Goal: Use online tool/utility: Utilize a website feature to perform a specific function

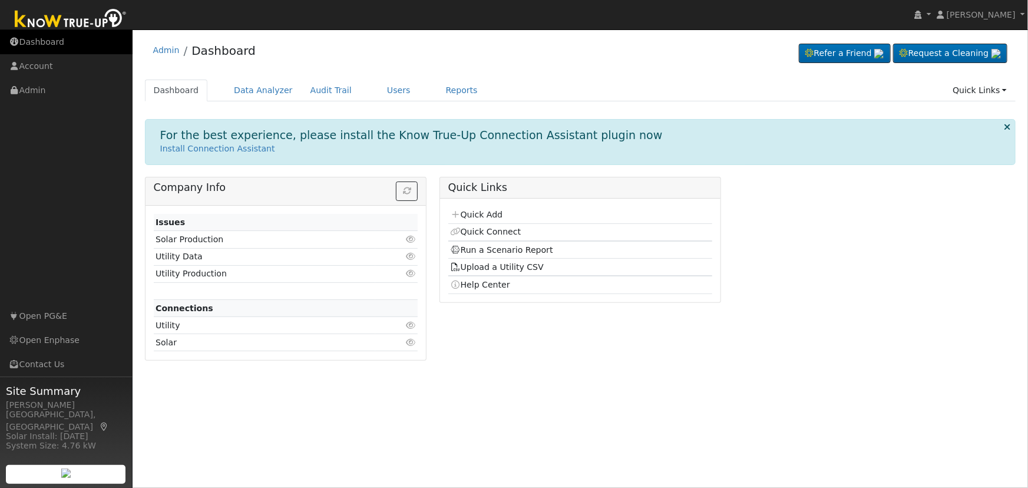
click at [52, 38] on link "Dashboard" at bounding box center [66, 42] width 133 height 24
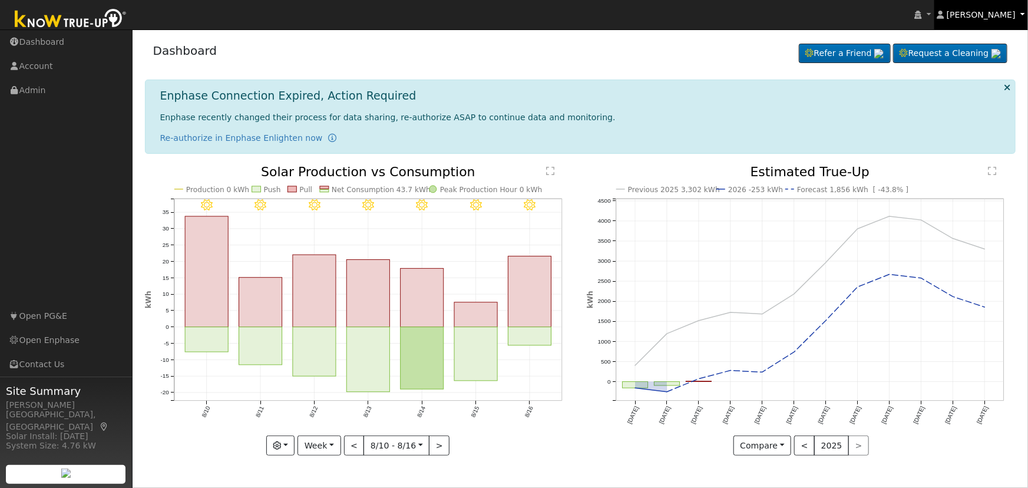
click at [1005, 12] on span "[PERSON_NAME]" at bounding box center [980, 14] width 69 height 9
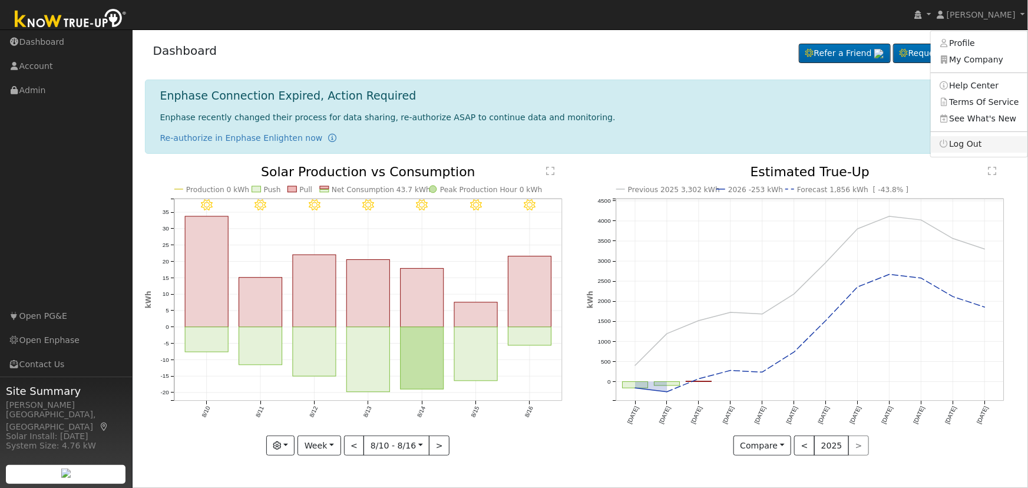
click at [989, 143] on link "Log Out" at bounding box center [979, 144] width 97 height 16
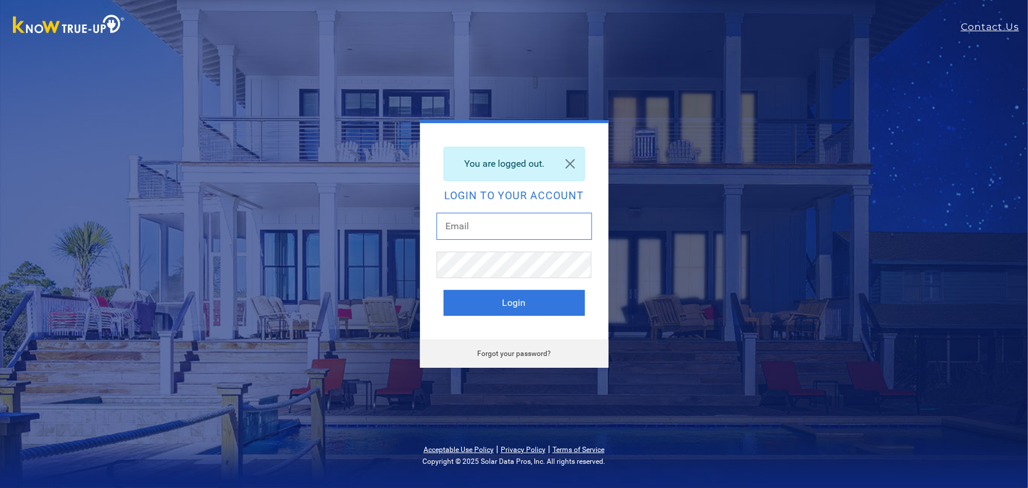
click at [510, 223] on input "text" at bounding box center [513, 226] width 155 height 27
type input "dgibby024@gmail.com"
click at [515, 310] on button "Login" at bounding box center [513, 303] width 141 height 26
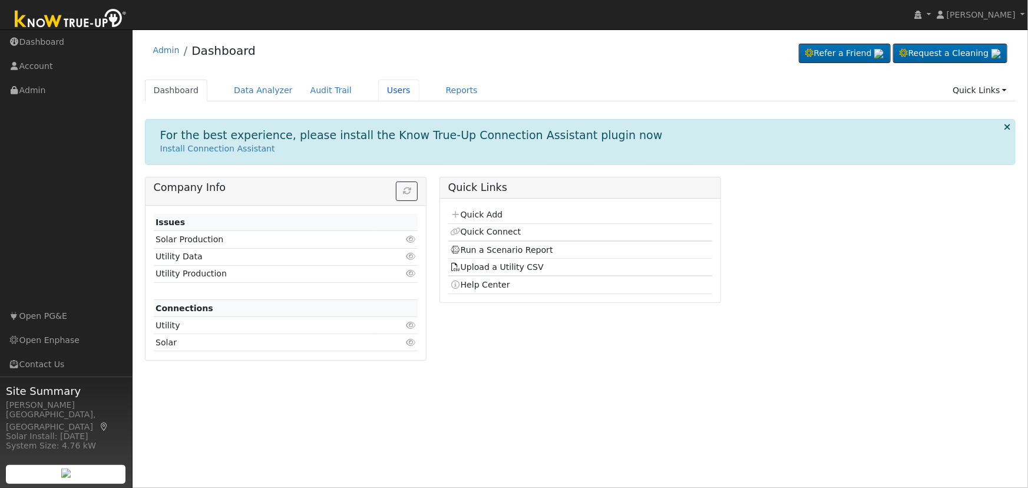
click at [378, 84] on link "Users" at bounding box center [398, 91] width 41 height 22
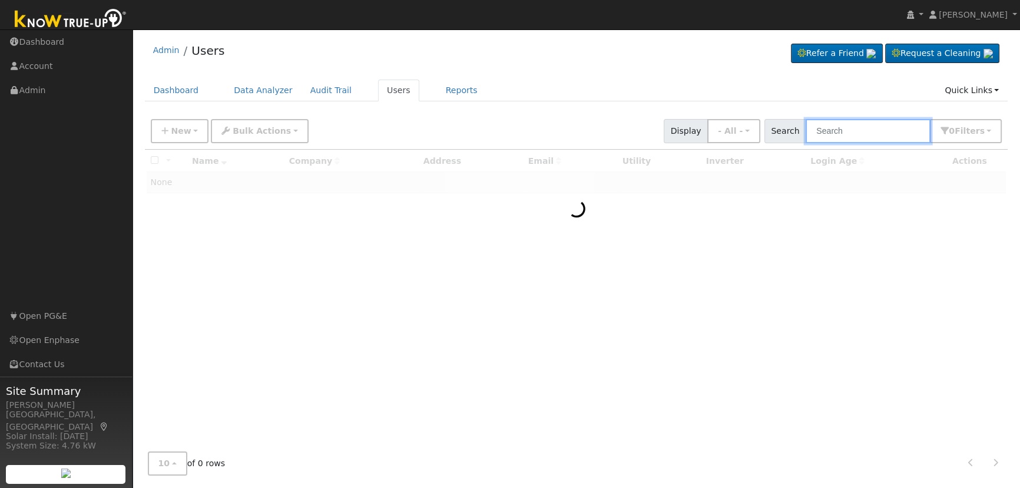
click at [856, 128] on input "text" at bounding box center [868, 131] width 125 height 24
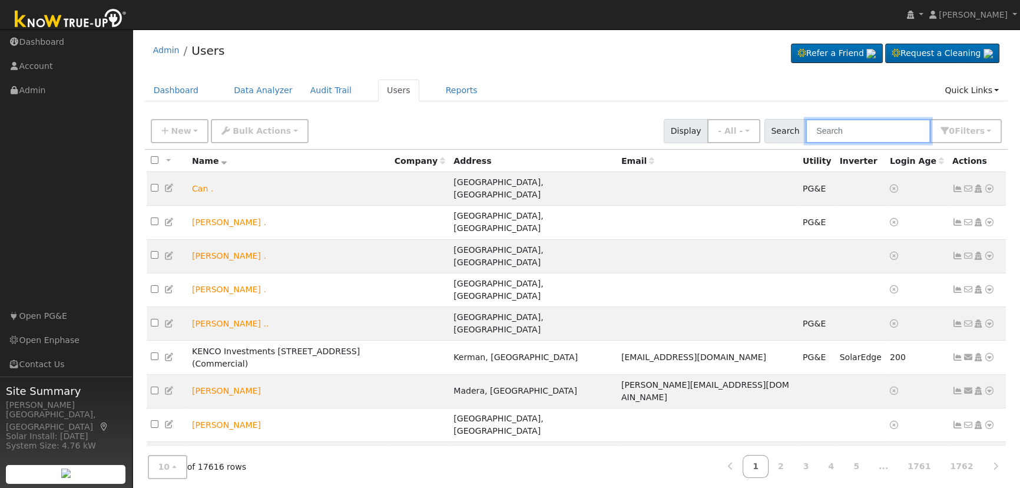
paste input "[PERSON_NAME]"
type input "[PERSON_NAME]"
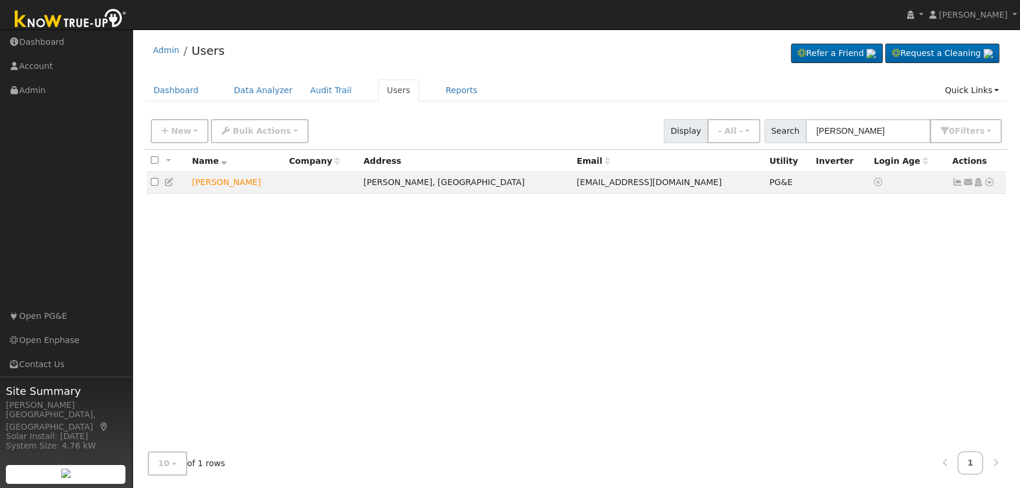
click at [988, 180] on icon at bounding box center [989, 182] width 11 height 8
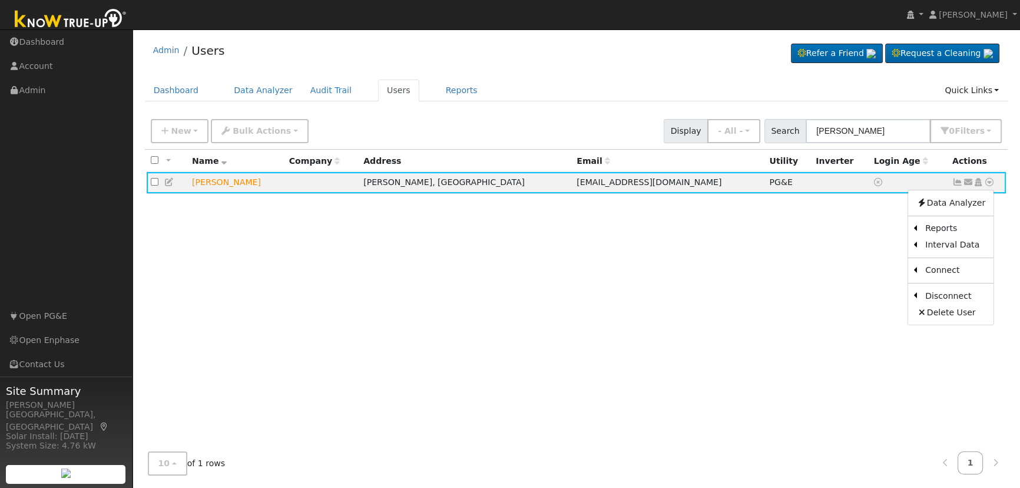
click at [0, 0] on link "Scenario" at bounding box center [0, 0] width 0 height 0
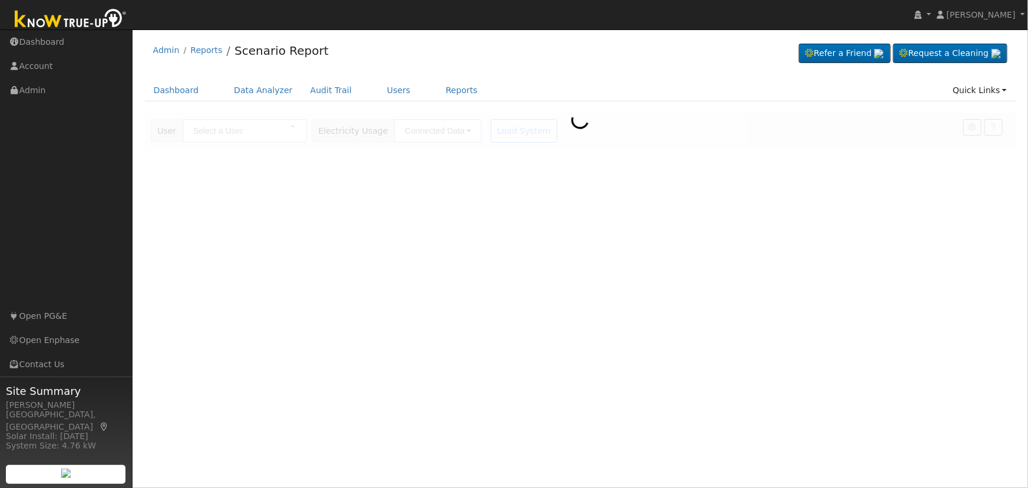
type input "[PERSON_NAME]"
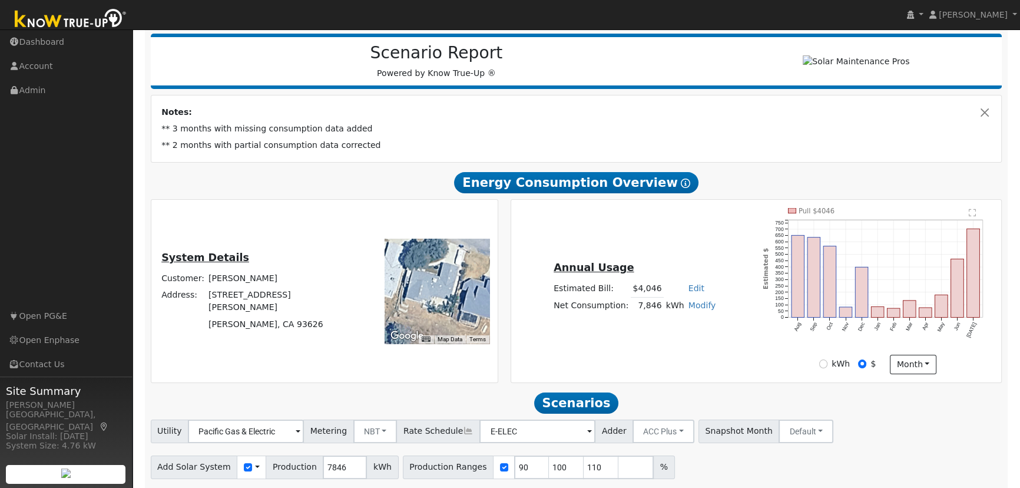
scroll to position [160, 0]
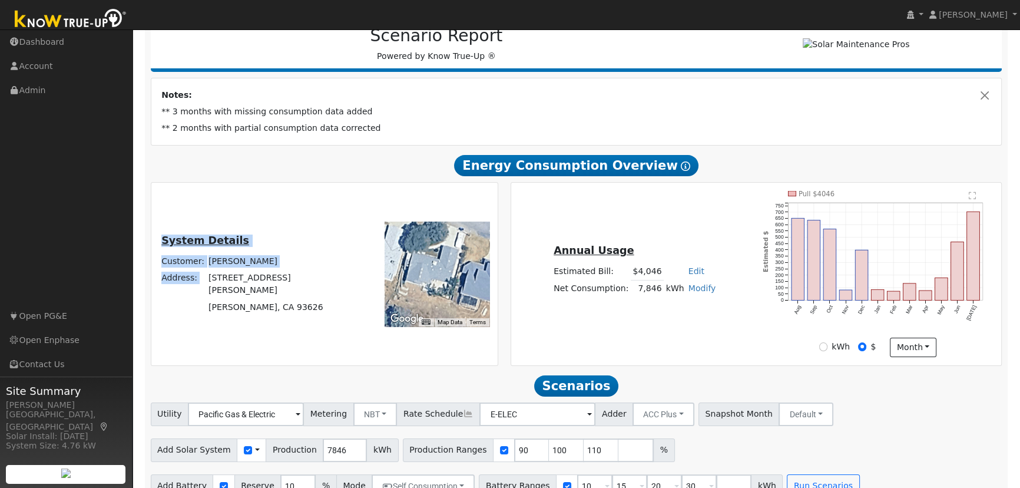
drag, startPoint x: 315, startPoint y: 307, endPoint x: 237, endPoint y: 290, distance: 79.6
click at [237, 290] on div "System Details Customer: [PERSON_NAME] Address: [STREET_ADDRESS][PERSON_NAME][P…" at bounding box center [253, 274] width 200 height 83
copy table "System Details Customer: [PERSON_NAME] Address:"
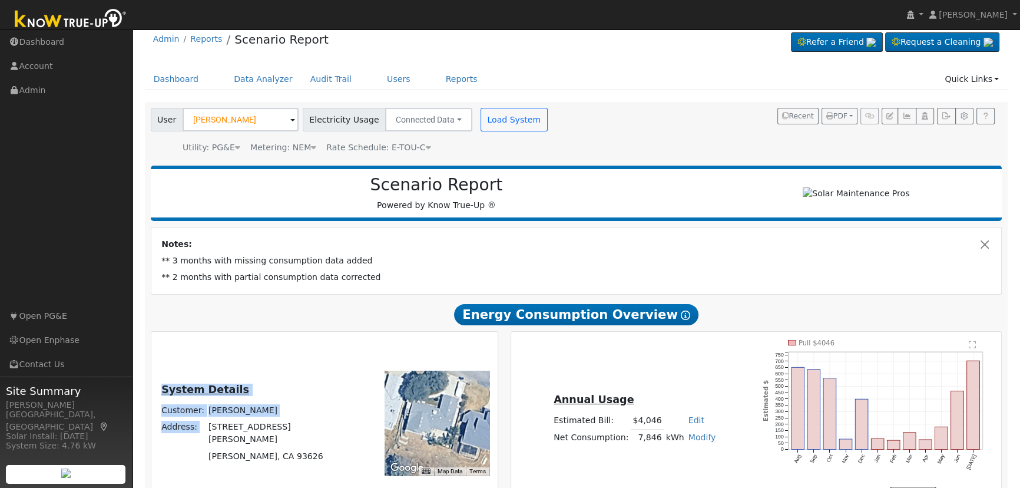
scroll to position [0, 0]
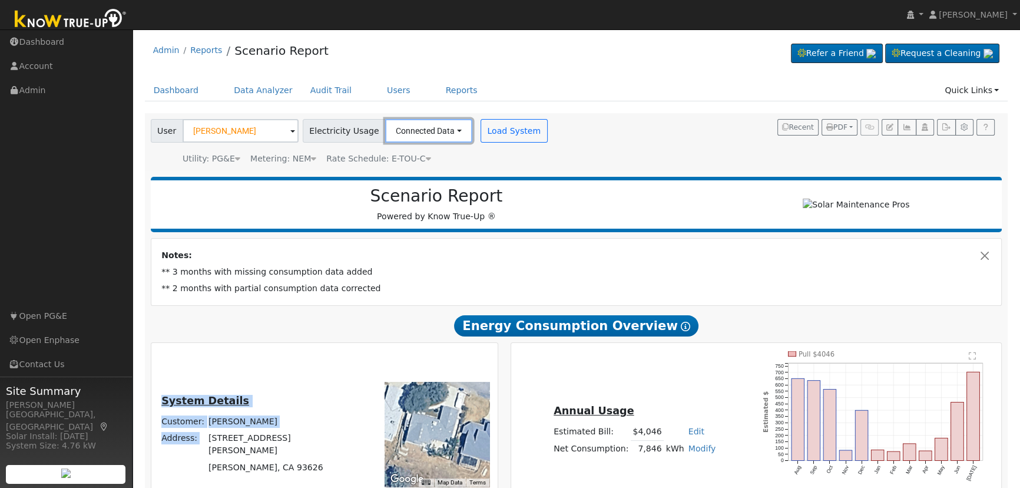
click at [424, 124] on button "Connected Data" at bounding box center [428, 131] width 87 height 24
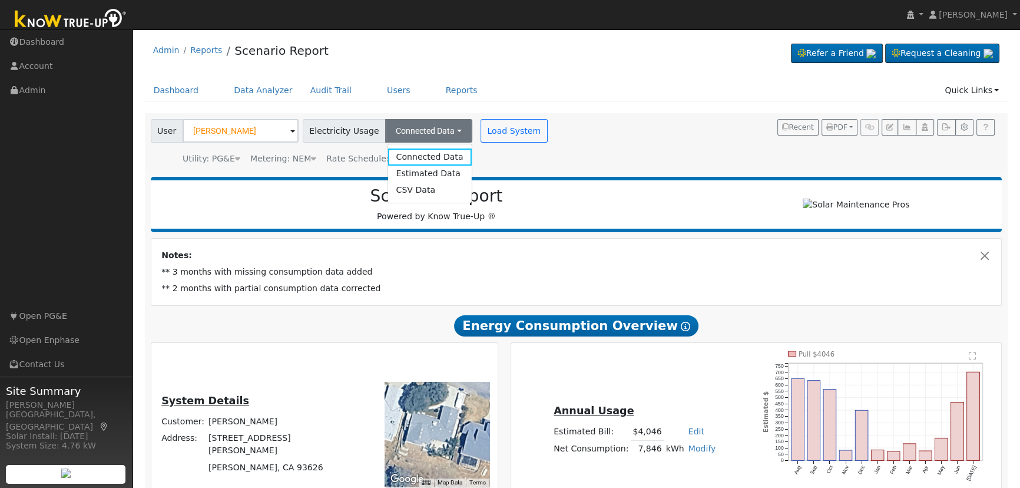
click at [441, 170] on link "Estimated Data" at bounding box center [430, 173] width 84 height 16
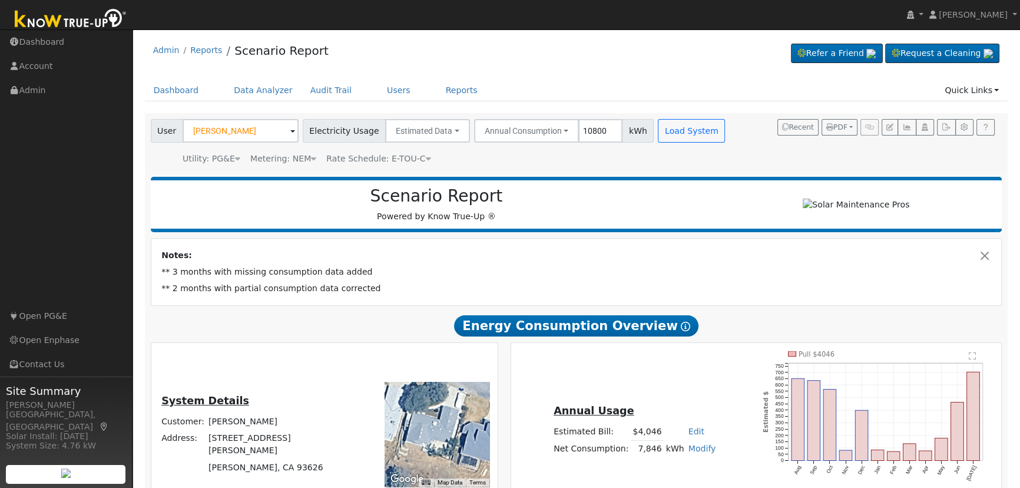
type input "10800"
click at [660, 131] on button "Load System" at bounding box center [691, 131] width 67 height 24
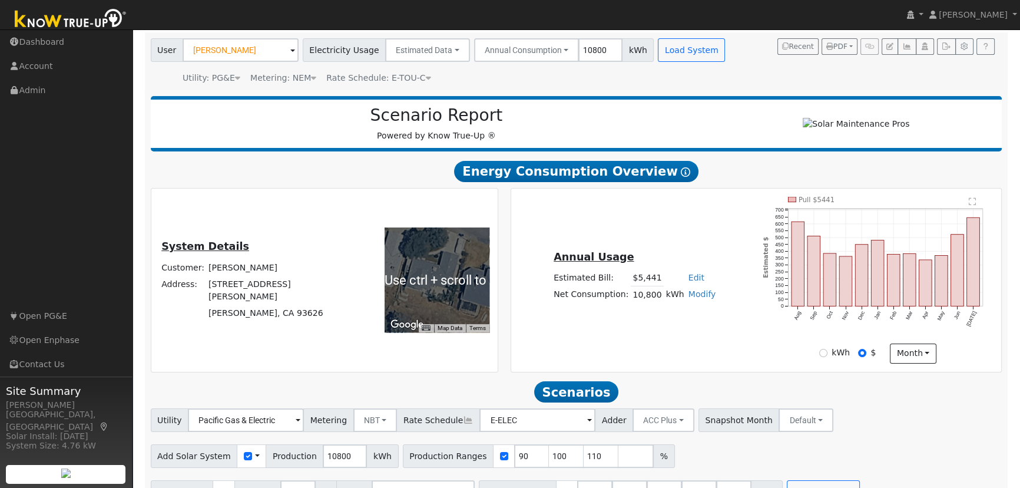
scroll to position [112, 0]
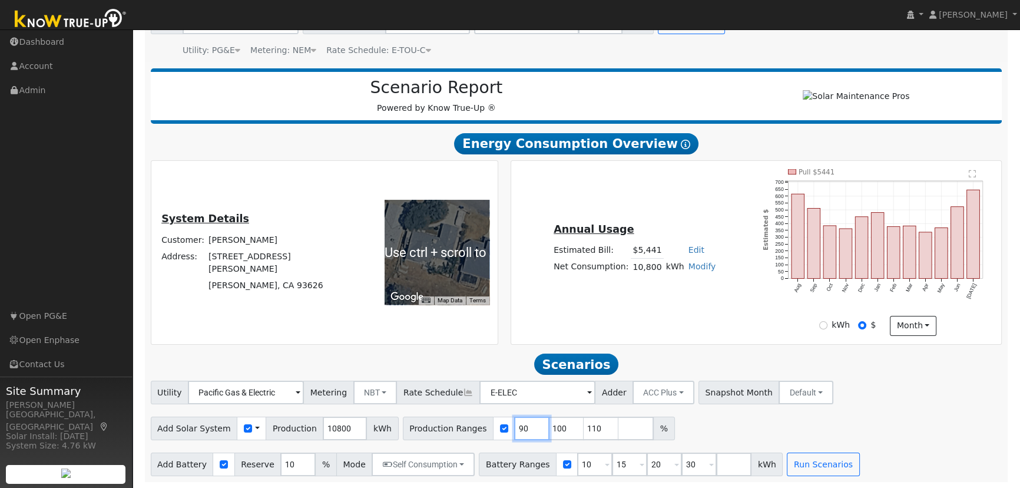
click at [514, 433] on input "90" at bounding box center [531, 428] width 35 height 24
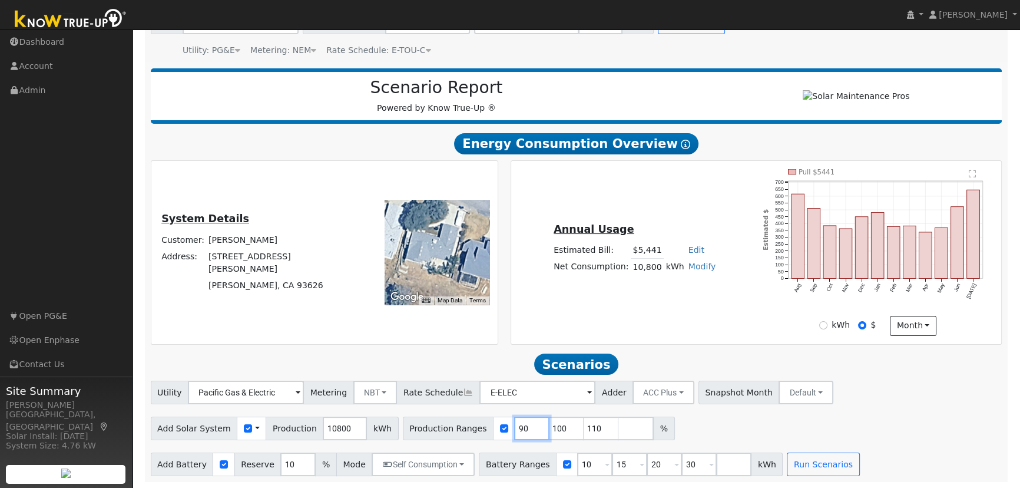
click at [514, 433] on input "90" at bounding box center [531, 428] width 35 height 24
type input "100"
type input "110"
click at [514, 433] on input "100" at bounding box center [531, 428] width 35 height 24
type input "110"
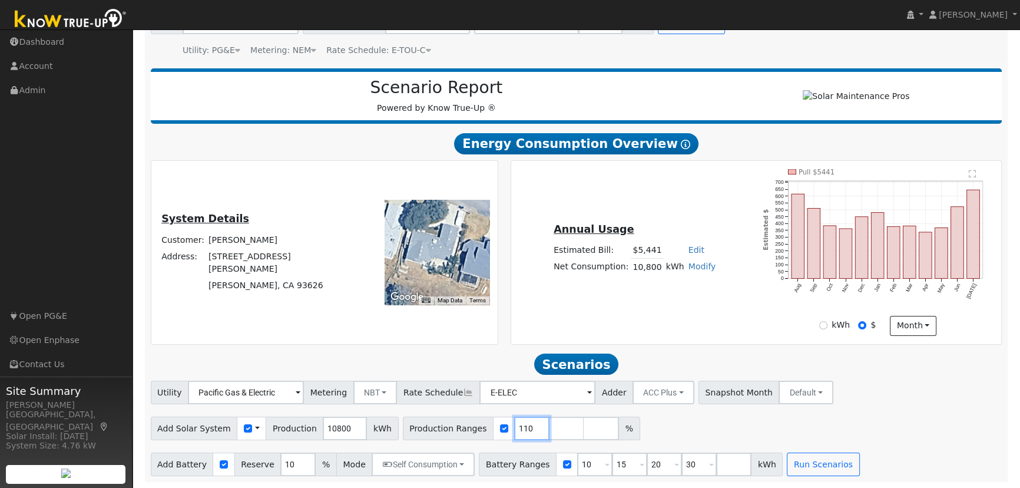
click at [514, 433] on input "110" at bounding box center [531, 428] width 35 height 24
type input "11"
click at [514, 433] on input "11" at bounding box center [531, 428] width 35 height 24
type input "114"
click at [280, 463] on input "10" at bounding box center [297, 464] width 35 height 24
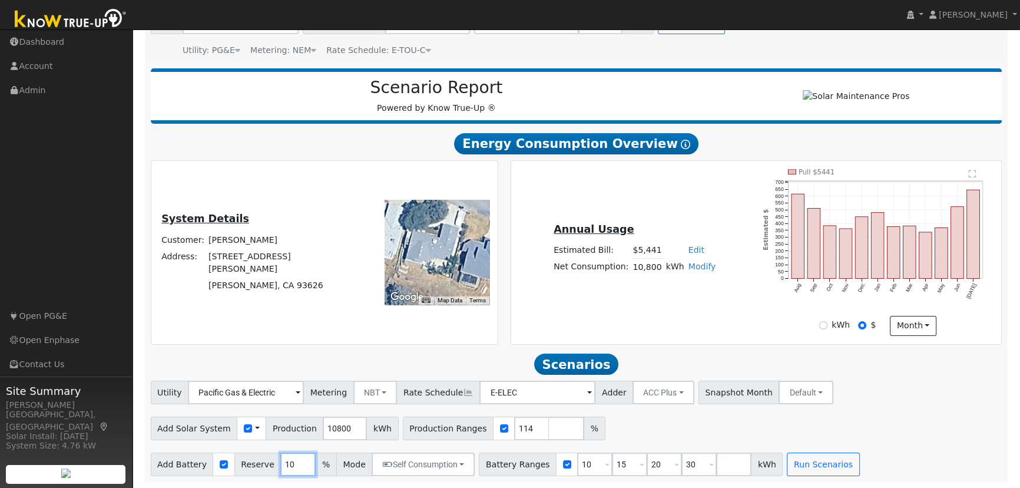
click at [280, 463] on input "10" at bounding box center [297, 464] width 35 height 24
type input "20"
click at [577, 469] on input "10" at bounding box center [594, 464] width 35 height 24
click at [577, 468] on input "10" at bounding box center [594, 464] width 35 height 24
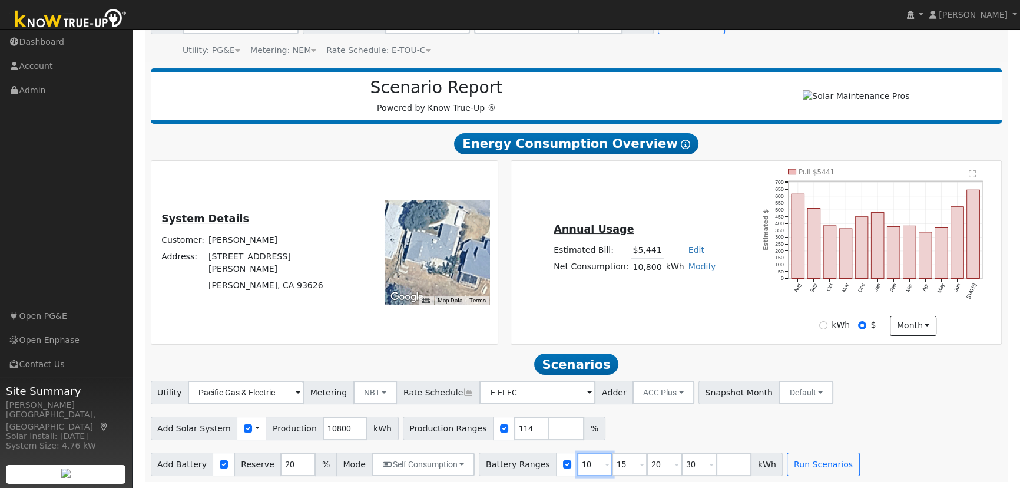
click at [577, 468] on input "10" at bounding box center [594, 464] width 35 height 24
type input "15"
type input "20"
type input "30"
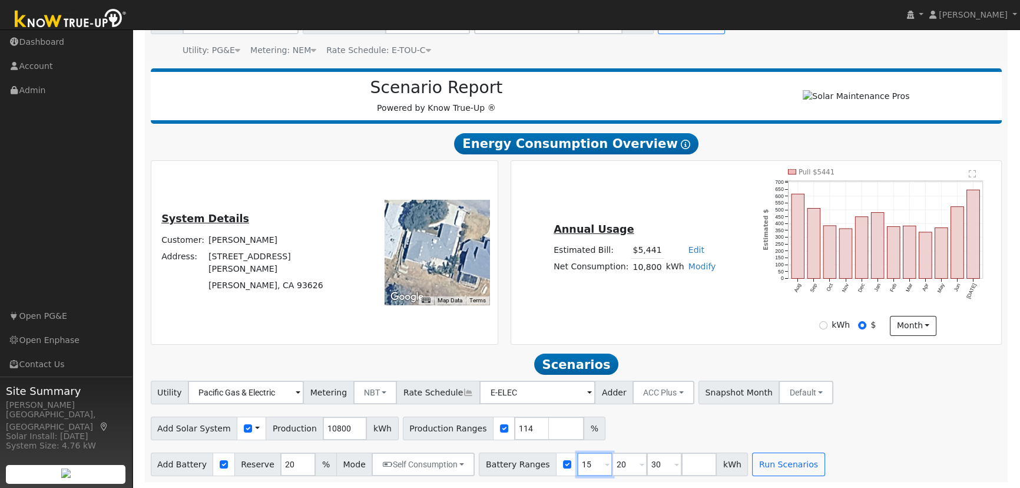
click at [577, 468] on input "15" at bounding box center [594, 464] width 35 height 24
type input "20"
type input "30"
click at [577, 468] on input "20" at bounding box center [594, 464] width 35 height 24
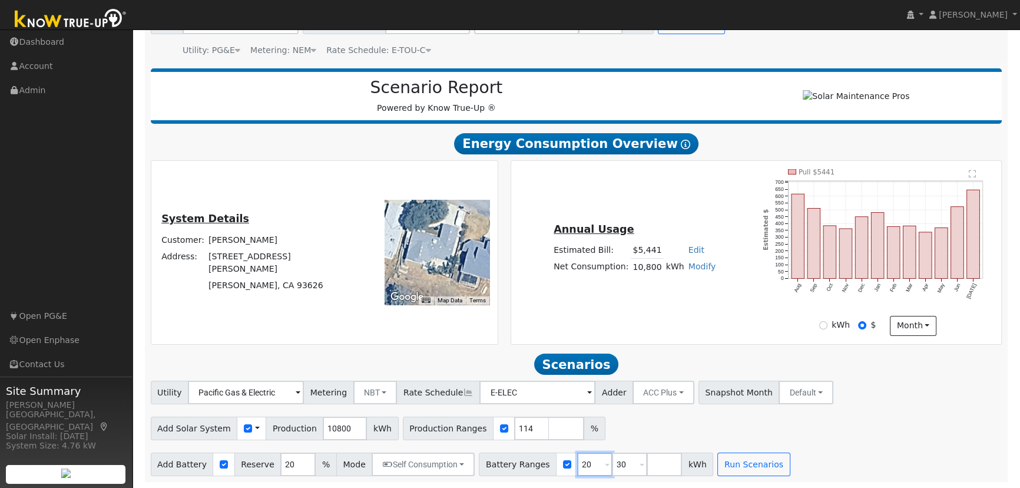
type input "30"
click at [577, 468] on input "30" at bounding box center [594, 464] width 35 height 24
type input "13.5"
click at [686, 465] on button "Run Scenarios" at bounding box center [719, 464] width 72 height 24
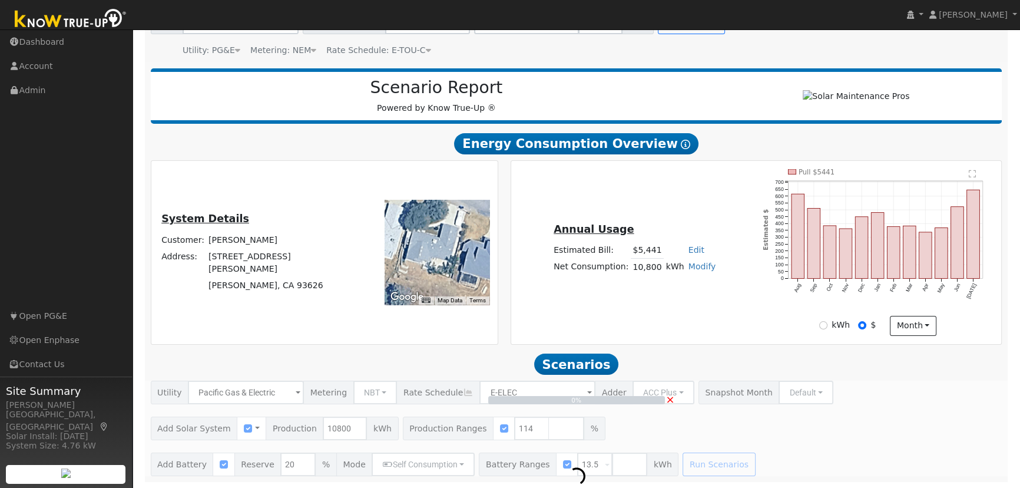
click at [876, 422] on div "0% ×" at bounding box center [576, 427] width 864 height 95
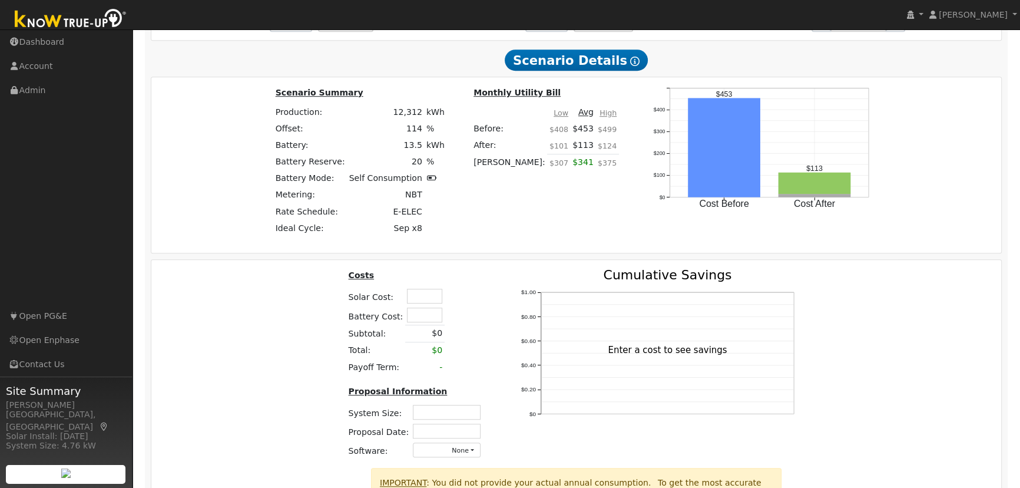
scroll to position [912, 0]
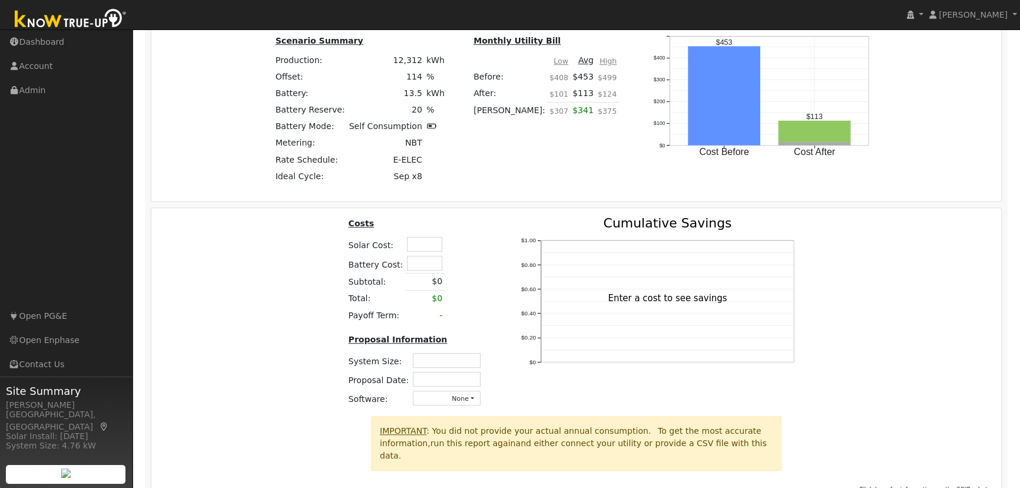
click at [421, 251] on input "text" at bounding box center [424, 244] width 35 height 15
click at [247, 307] on div "Costs Solar Cost: $39,900 Battery Cost: Subtotal: $0 Total: $0 Payoff Term: - P…" at bounding box center [576, 316] width 859 height 199
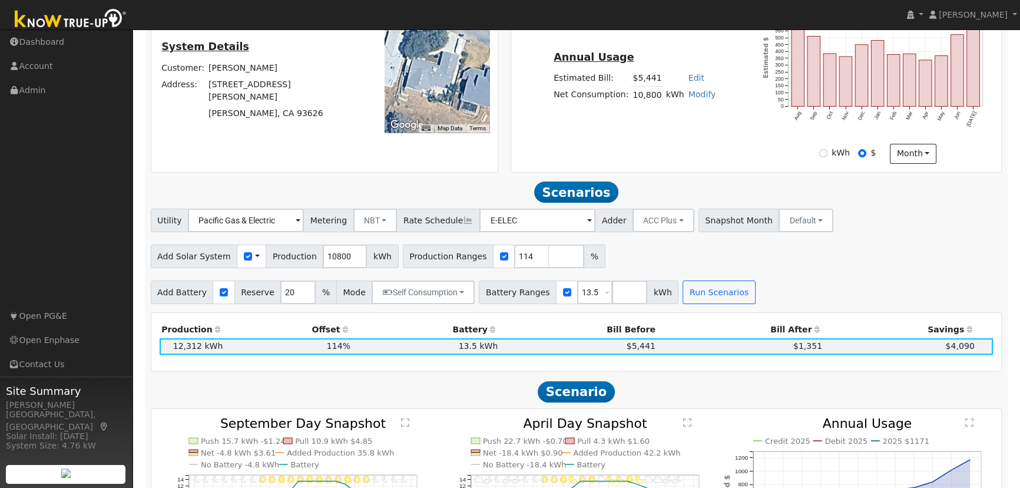
scroll to position [179, 0]
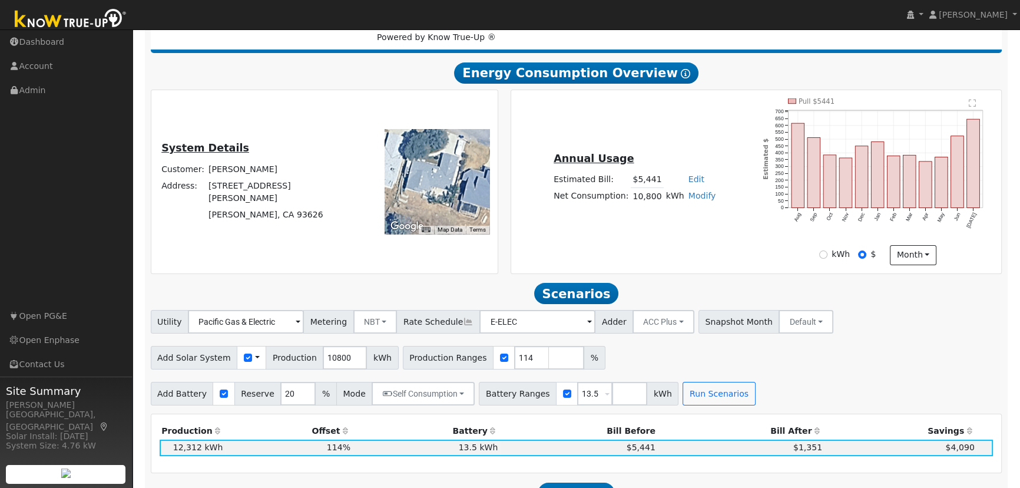
click at [272, 177] on td "[PERSON_NAME]" at bounding box center [277, 169] width 140 height 16
copy td "[PERSON_NAME]"
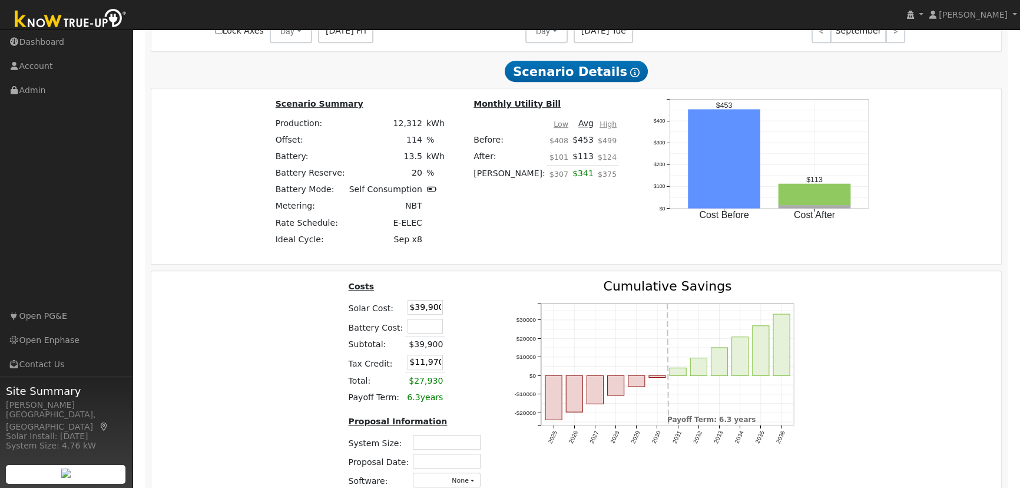
scroll to position [875, 0]
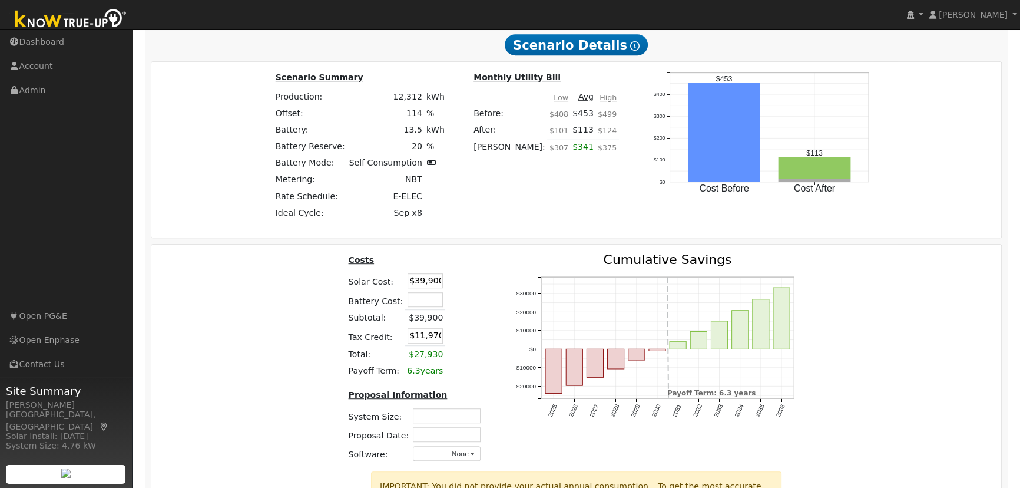
drag, startPoint x: 421, startPoint y: 294, endPoint x: 428, endPoint y: 283, distance: 13.1
click at [421, 294] on td at bounding box center [425, 299] width 40 height 19
click at [428, 283] on input "$39,900" at bounding box center [425, 280] width 35 height 15
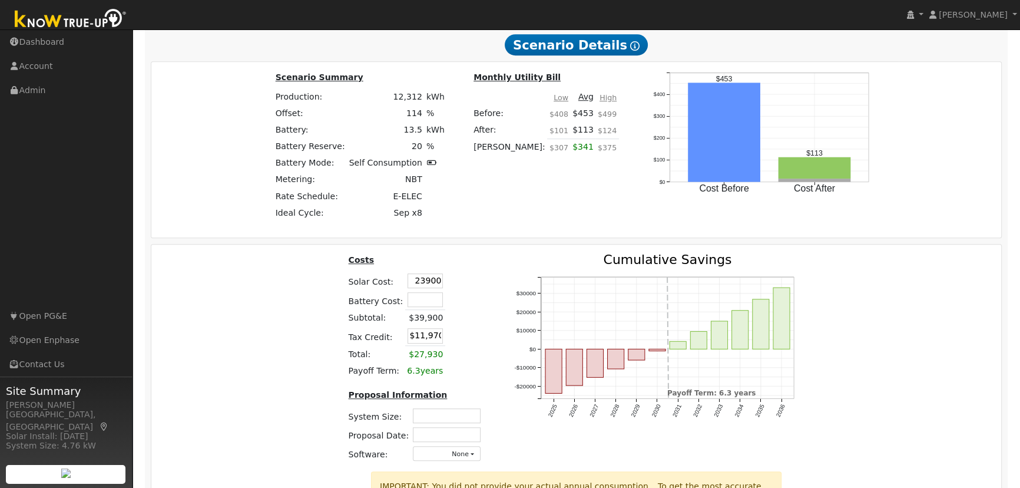
click at [420, 295] on td at bounding box center [425, 299] width 40 height 19
type input "$23,900"
type input "$7,170"
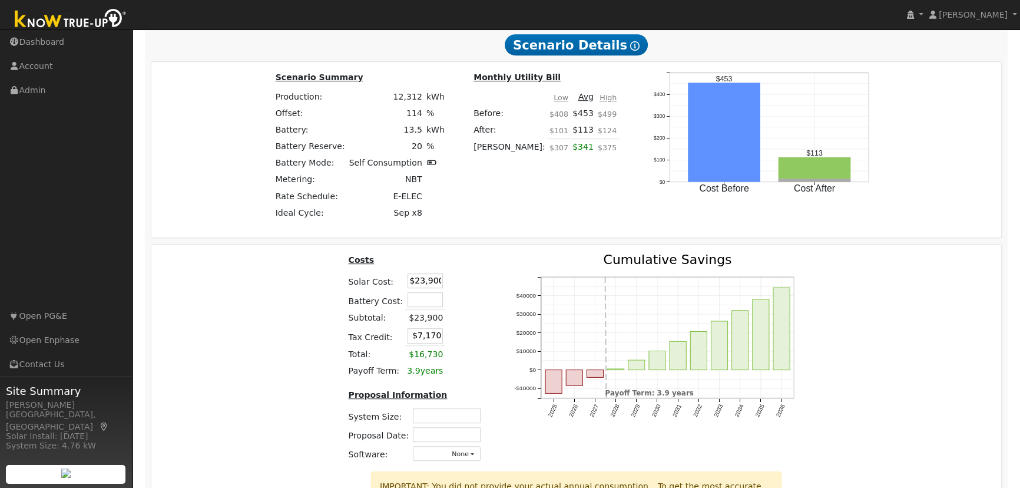
click at [438, 299] on td at bounding box center [425, 299] width 40 height 19
click at [432, 301] on input "text" at bounding box center [425, 299] width 35 height 15
type input "$16,000"
type input "$11,970"
click at [454, 280] on td at bounding box center [455, 281] width 21 height 19
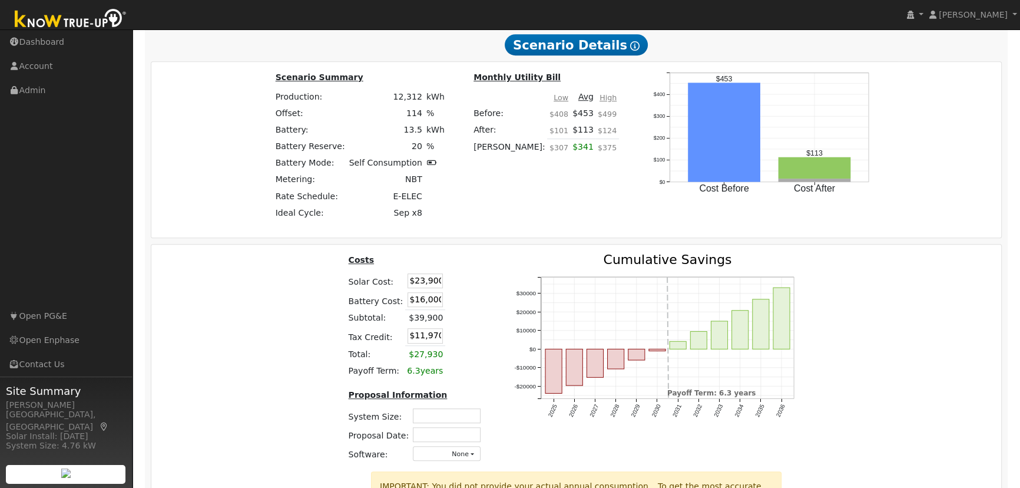
click at [444, 419] on input "text" at bounding box center [447, 415] width 68 height 15
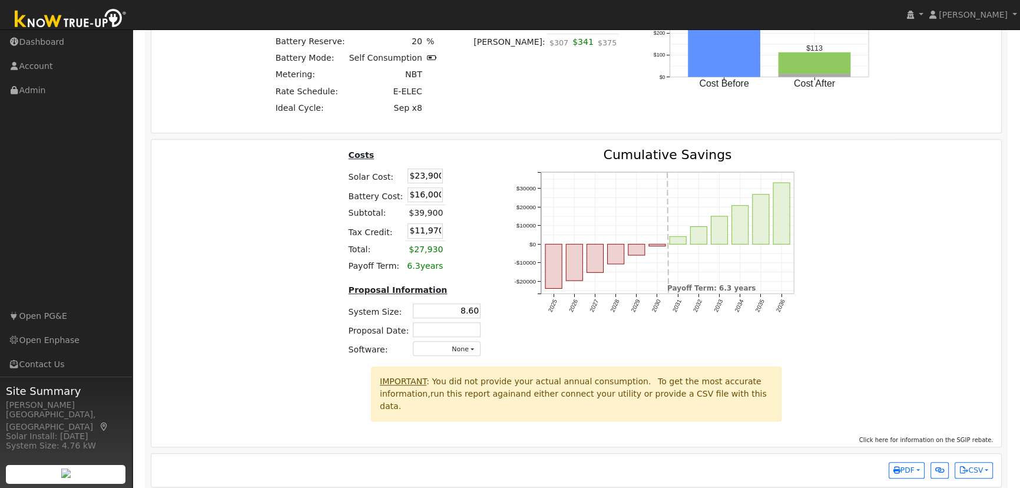
scroll to position [982, 0]
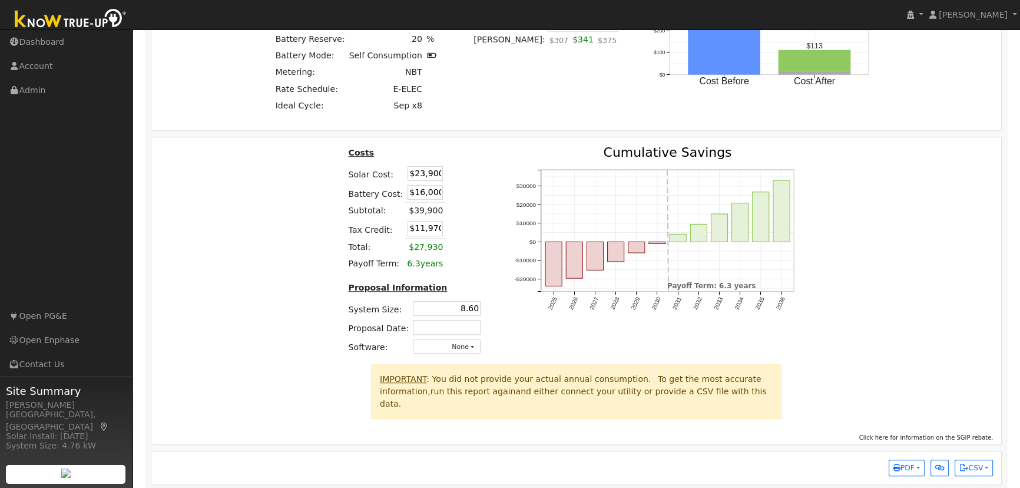
click at [464, 316] on input "8.60" at bounding box center [447, 308] width 68 height 15
type input "8.60"
click at [456, 331] on input "text" at bounding box center [447, 327] width 68 height 15
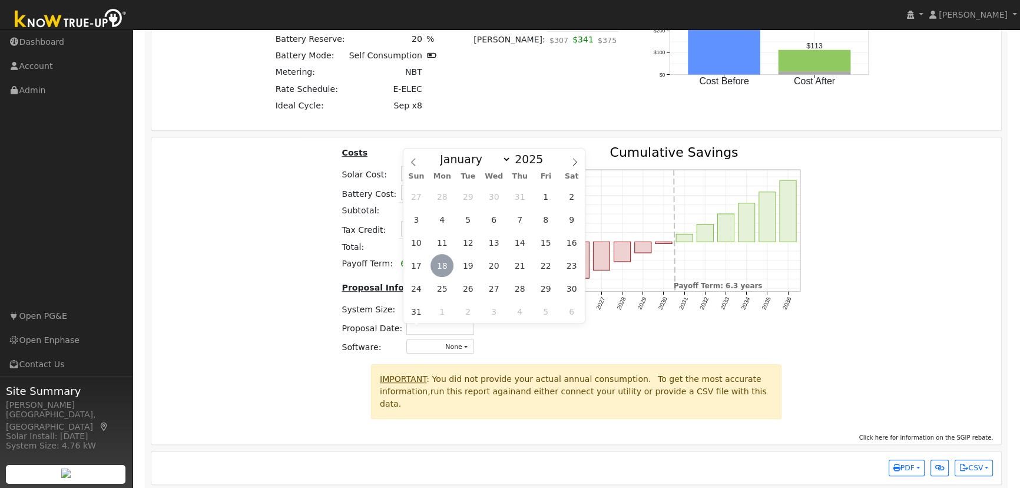
click at [438, 260] on span "18" at bounding box center [442, 265] width 23 height 23
type input "[DATE]"
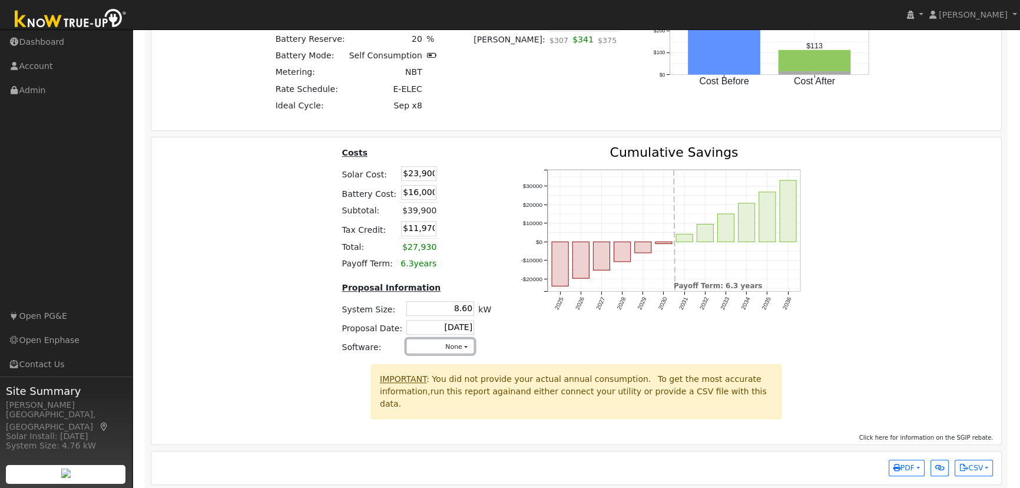
click at [438, 353] on button "None" at bounding box center [440, 346] width 68 height 15
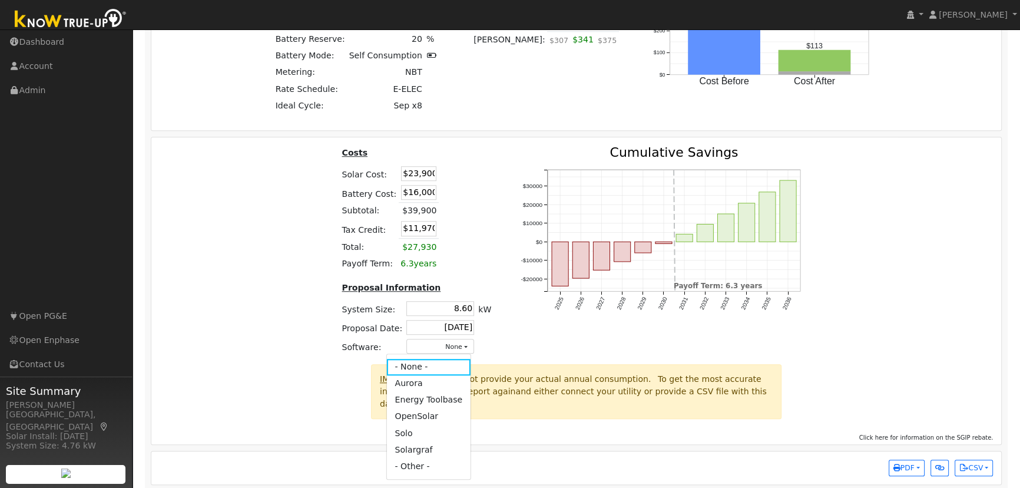
click at [413, 392] on link "Aurora" at bounding box center [428, 383] width 84 height 16
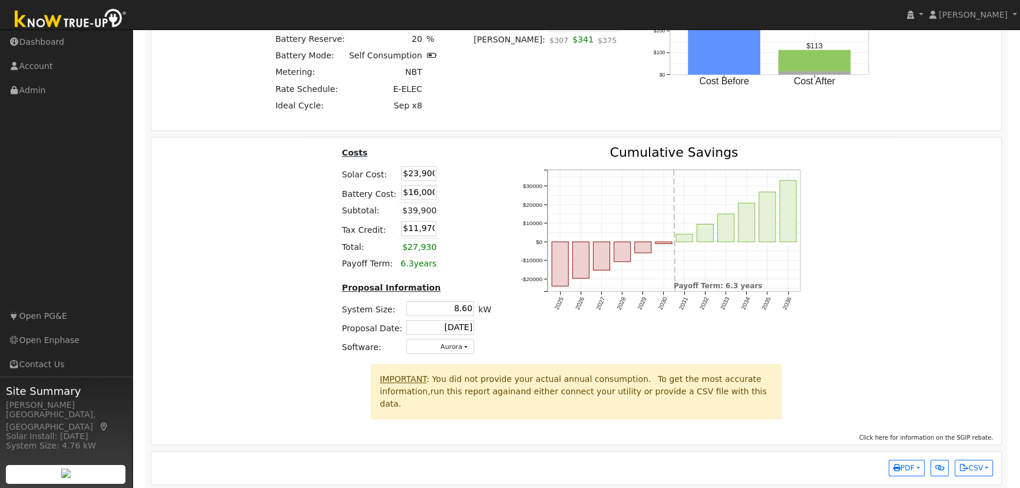
drag, startPoint x: 984, startPoint y: 298, endPoint x: 951, endPoint y: 297, distance: 32.4
click at [983, 298] on div "Costs Solar Cost: $23,900 Battery Cost: $16,000 Subtotal: $39,900 Tax Credit: $…" at bounding box center [576, 255] width 859 height 218
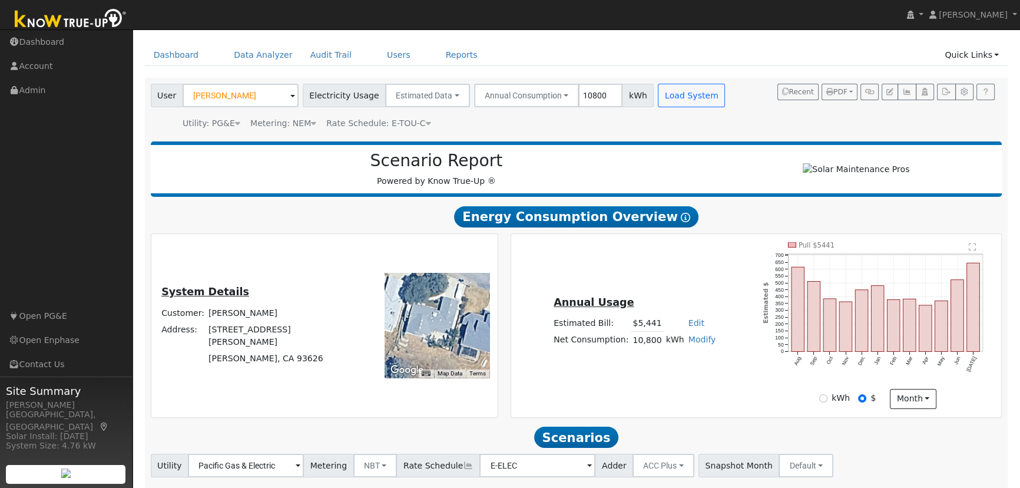
scroll to position [0, 0]
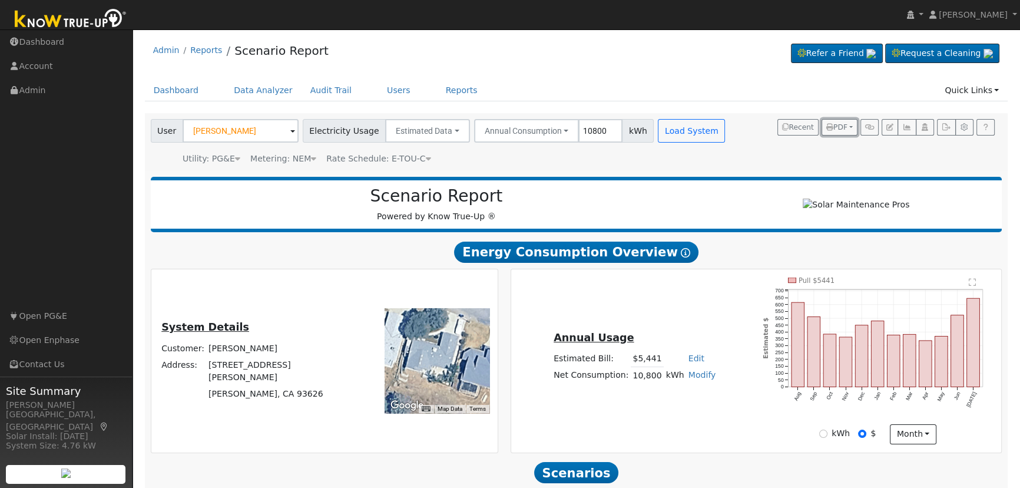
click at [847, 125] on button "PDF" at bounding box center [840, 127] width 36 height 16
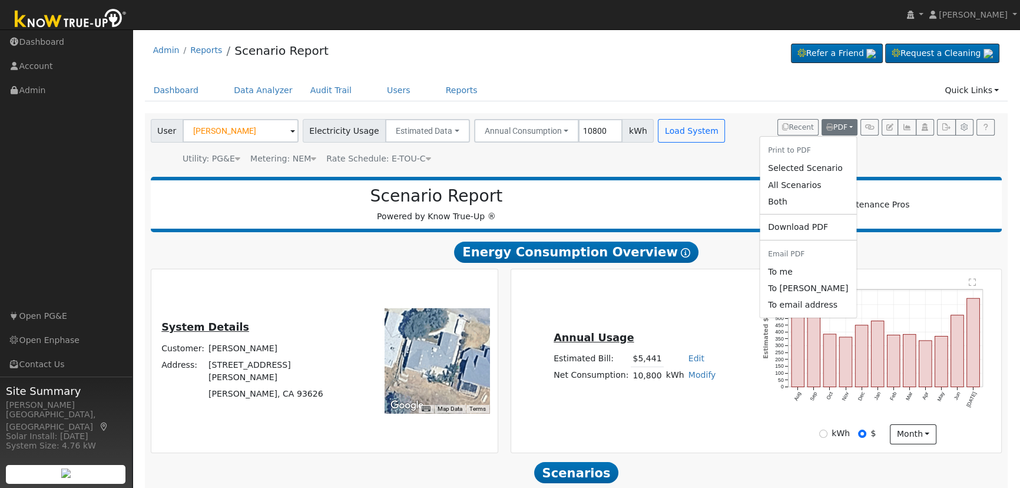
click at [805, 200] on link "Both" at bounding box center [808, 201] width 97 height 16
